Goal: Book appointment/travel/reservation

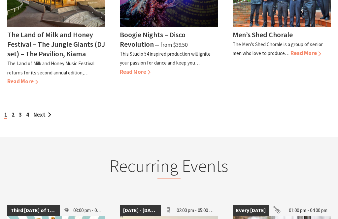
scroll to position [706, 0]
click at [40, 111] on link "Next" at bounding box center [42, 114] width 18 height 7
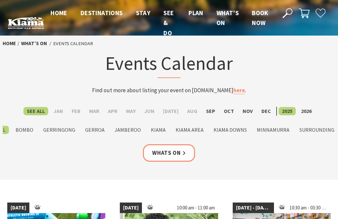
click at [227, 111] on label "Oct" at bounding box center [228, 111] width 17 height 8
click at [0, 0] on input "Oct" at bounding box center [0, 0] width 0 height 0
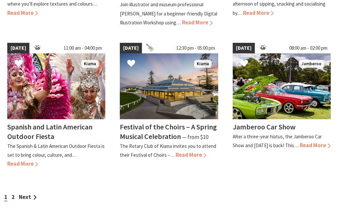
scroll to position [617, 0]
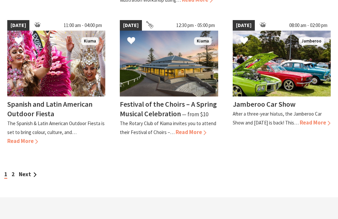
click at [27, 172] on link "Next" at bounding box center [28, 174] width 18 height 7
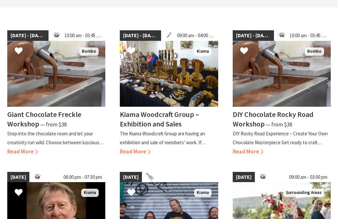
scroll to position [172, 0]
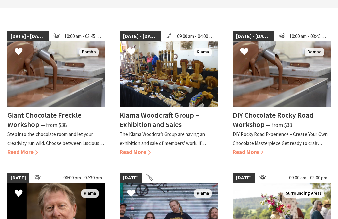
click at [141, 116] on h4 "Kiama Woodcraft Group – Exhibition and Sales" at bounding box center [159, 120] width 79 height 19
click at [243, 120] on h4 "DIY Chocolate Rocky Road Workshop" at bounding box center [273, 119] width 81 height 19
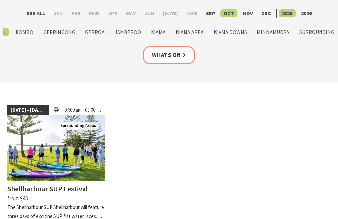
scroll to position [98, 0]
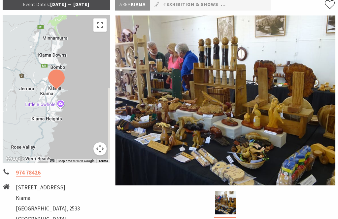
scroll to position [115, 0]
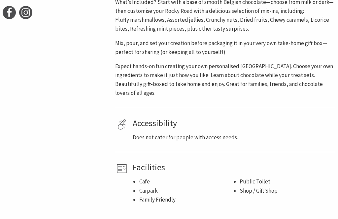
scroll to position [389, 0]
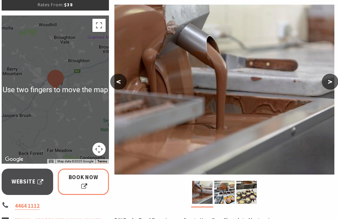
scroll to position [114, 1]
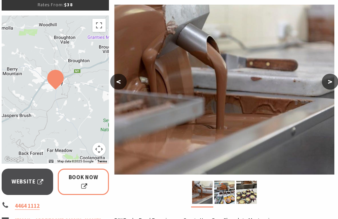
click at [75, 183] on span "Book Now" at bounding box center [83, 182] width 33 height 18
